Goal: Navigation & Orientation: Find specific page/section

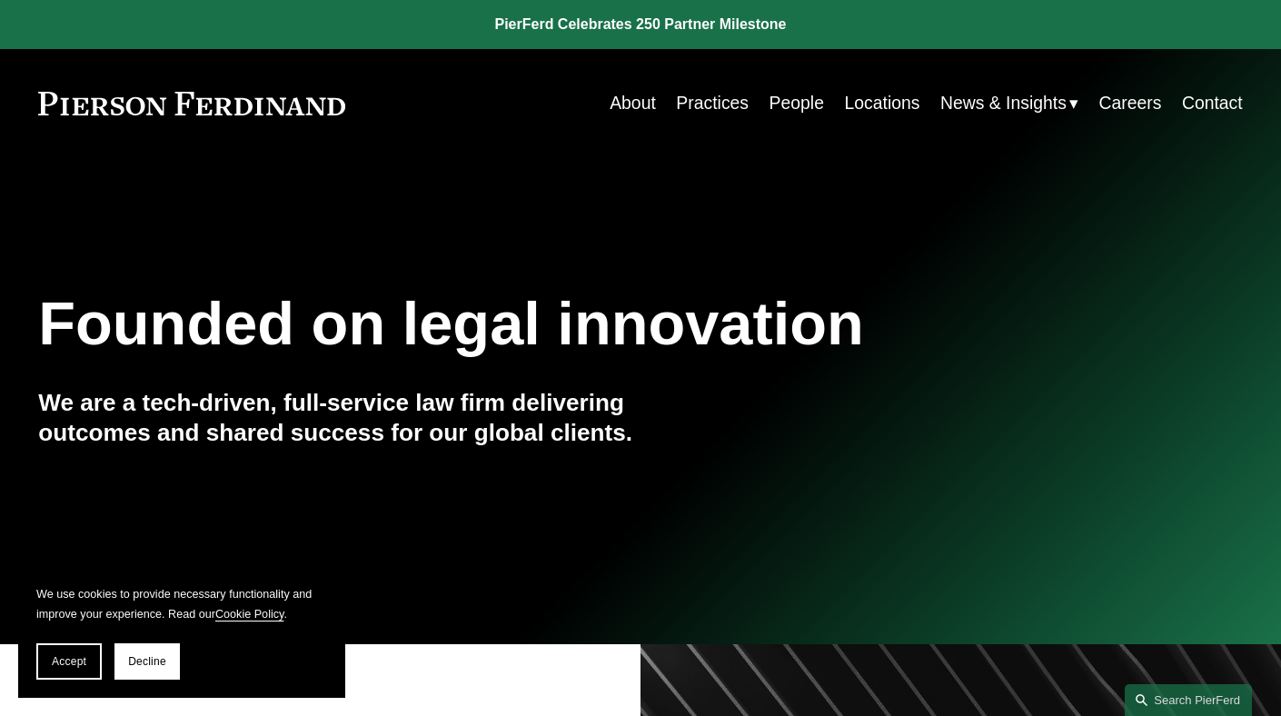
click at [1103, 104] on link "Careers" at bounding box center [1129, 102] width 63 height 35
